Goal: Task Accomplishment & Management: Use online tool/utility

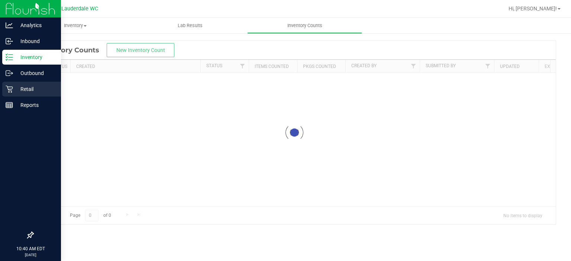
drag, startPoint x: 0, startPoint y: 0, endPoint x: 17, endPoint y: 94, distance: 95.6
click at [17, 94] on div "Retail" at bounding box center [31, 89] width 59 height 15
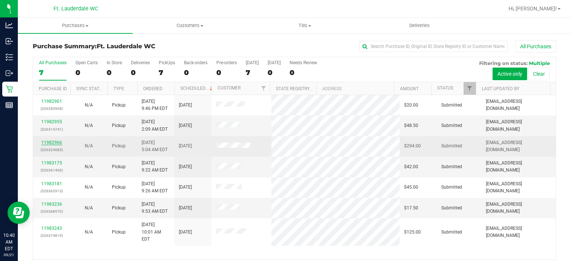
click at [57, 143] on link "11982966" at bounding box center [51, 142] width 21 height 5
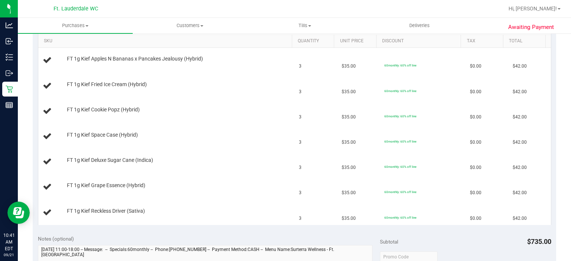
scroll to position [189, 0]
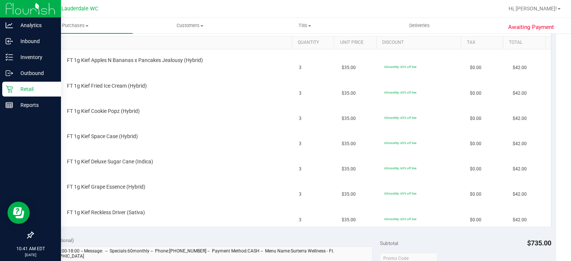
click at [10, 93] on div "Retail" at bounding box center [31, 89] width 59 height 15
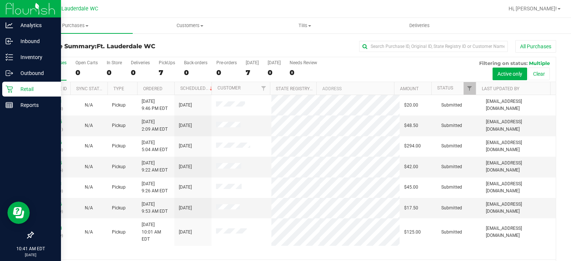
click at [1, 88] on link "Retail" at bounding box center [30, 90] width 61 height 16
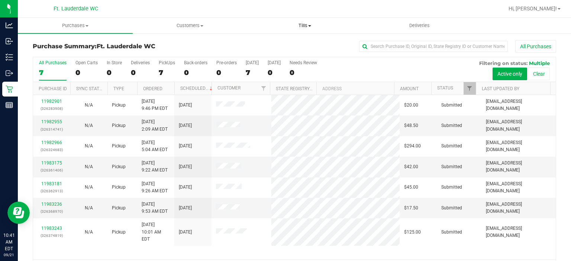
click at [326, 28] on span "Tills" at bounding box center [305, 25] width 114 height 7
click at [296, 44] on li "Manage tills" at bounding box center [304, 45] width 115 height 9
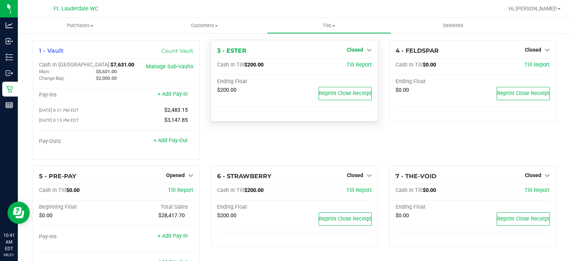
click at [367, 50] on icon at bounding box center [369, 49] width 5 height 5
click at [352, 62] on link "Open Till" at bounding box center [355, 65] width 20 height 6
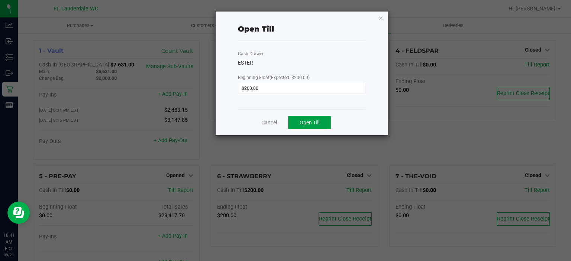
click at [315, 125] on span "Open Till" at bounding box center [310, 123] width 20 height 6
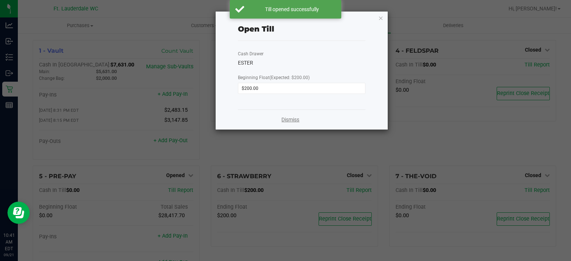
click at [294, 122] on link "Dismiss" at bounding box center [290, 120] width 18 height 8
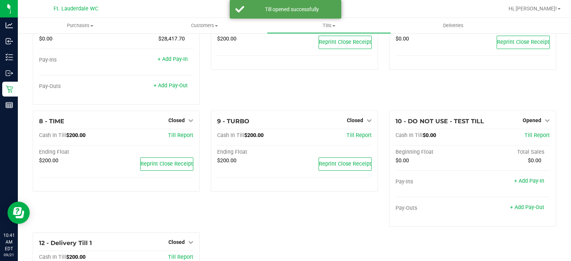
scroll to position [178, 0]
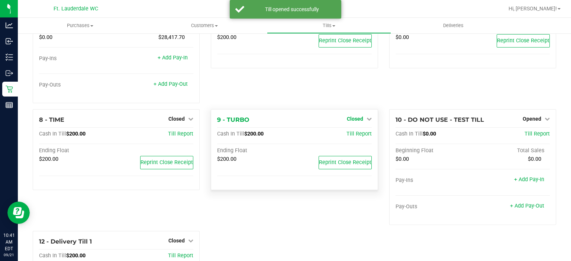
click at [347, 120] on span "Closed" at bounding box center [355, 119] width 16 height 6
click at [350, 132] on link "Open Till" at bounding box center [355, 134] width 20 height 6
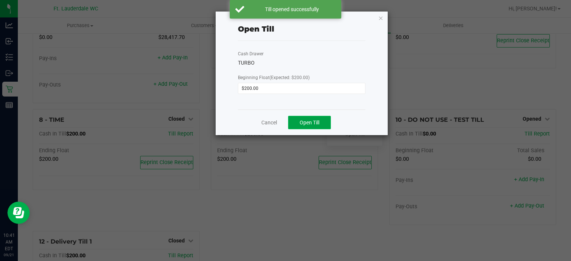
click at [325, 124] on button "Open Till" at bounding box center [309, 122] width 43 height 13
